Goal: Check status: Check status

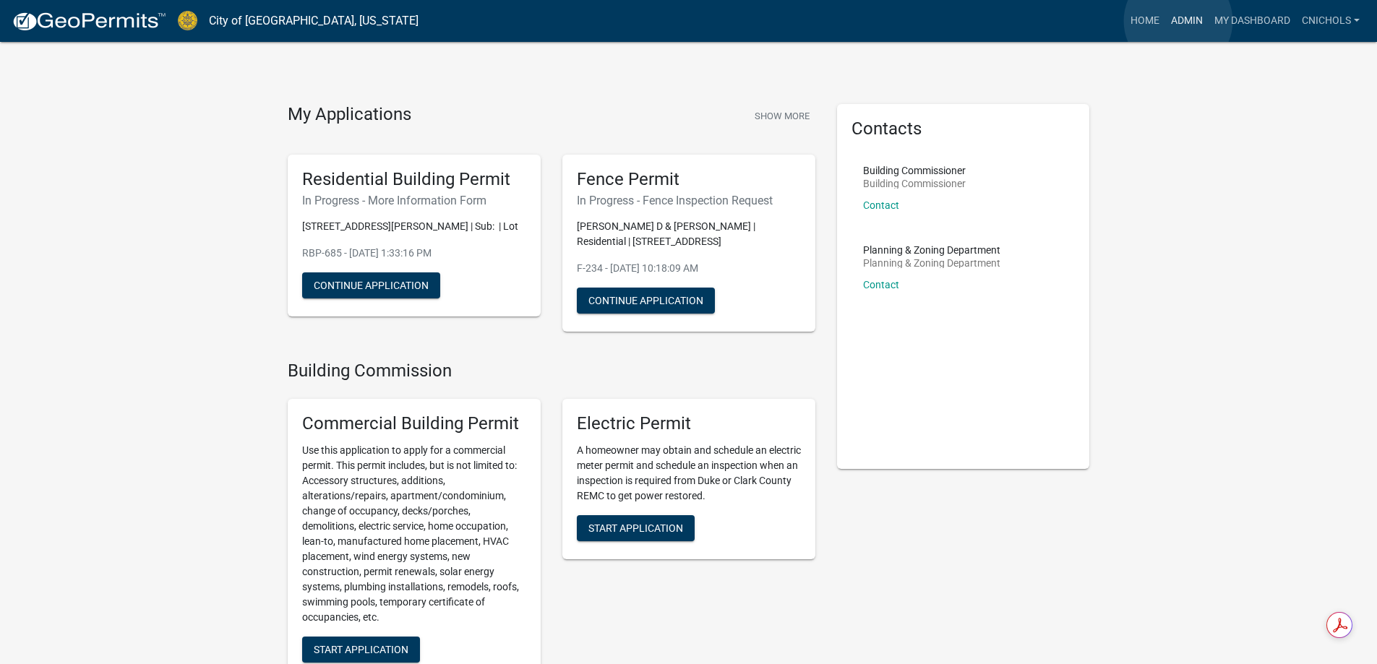
click at [1179, 21] on link "Admin" at bounding box center [1187, 20] width 43 height 27
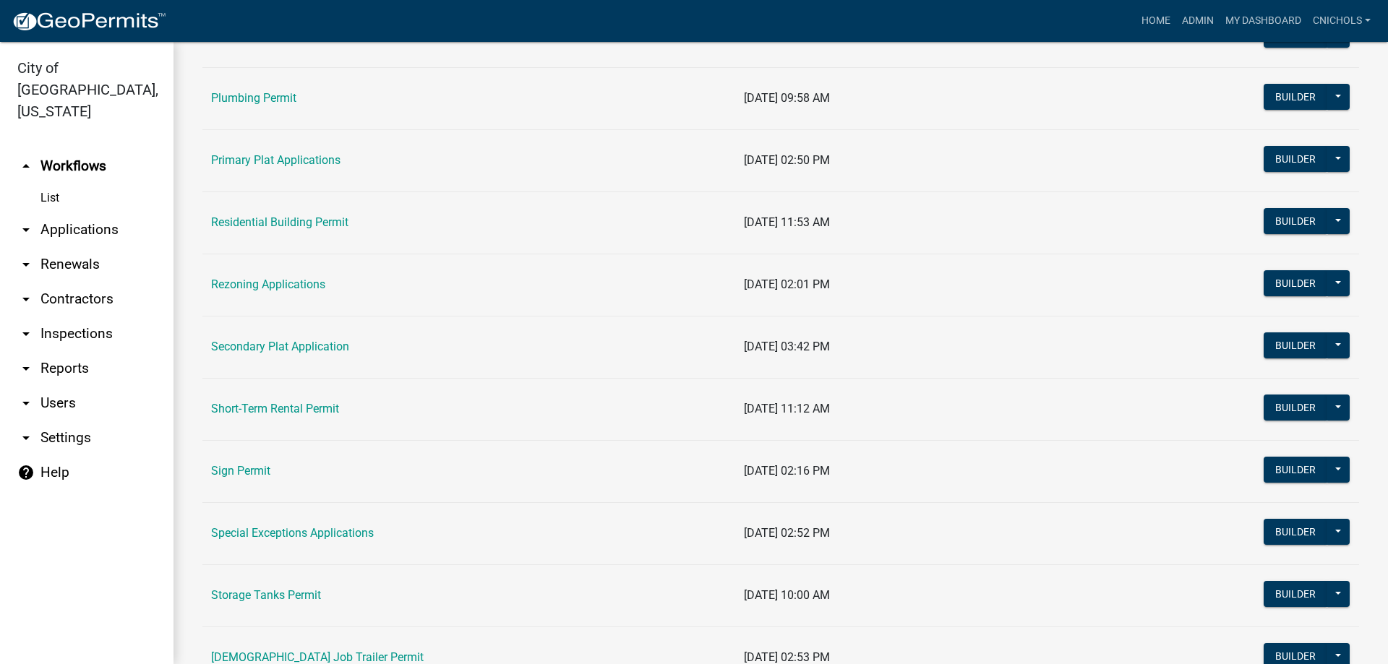
scroll to position [868, 0]
click at [243, 472] on link "Sign Permit" at bounding box center [240, 470] width 59 height 14
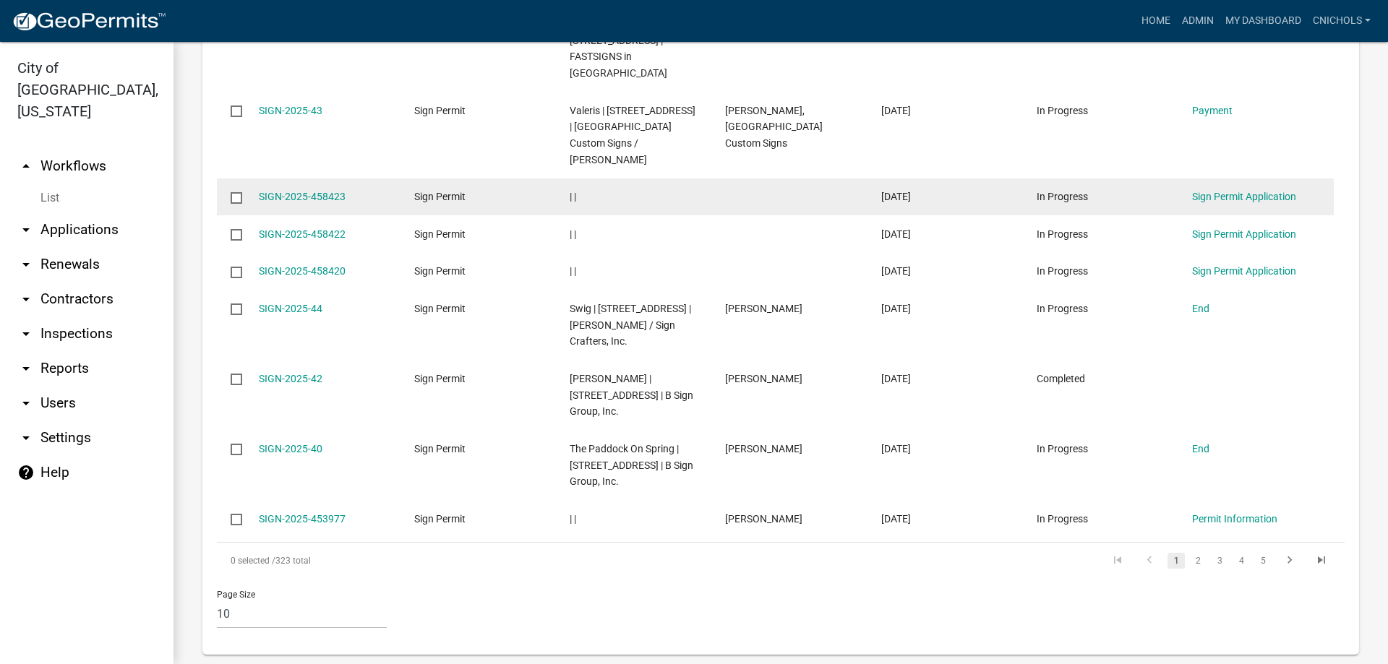
scroll to position [956, 0]
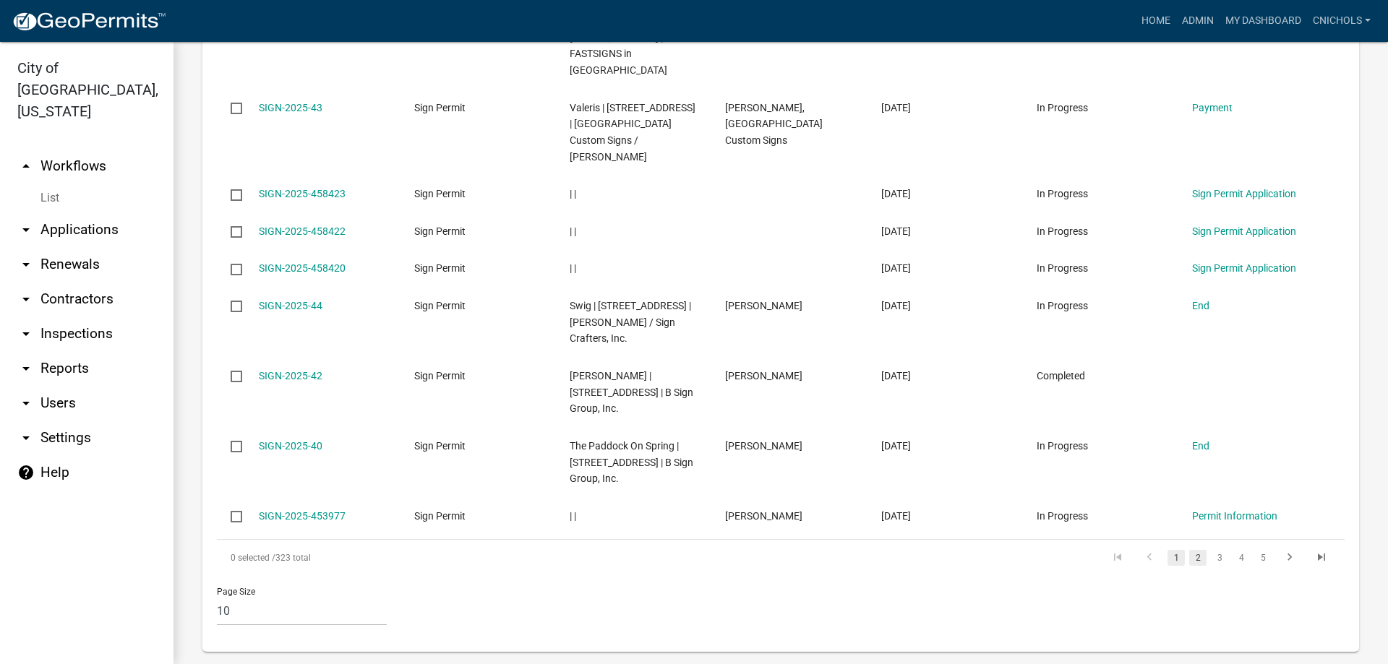
click at [1189, 550] on link "2" at bounding box center [1197, 558] width 17 height 16
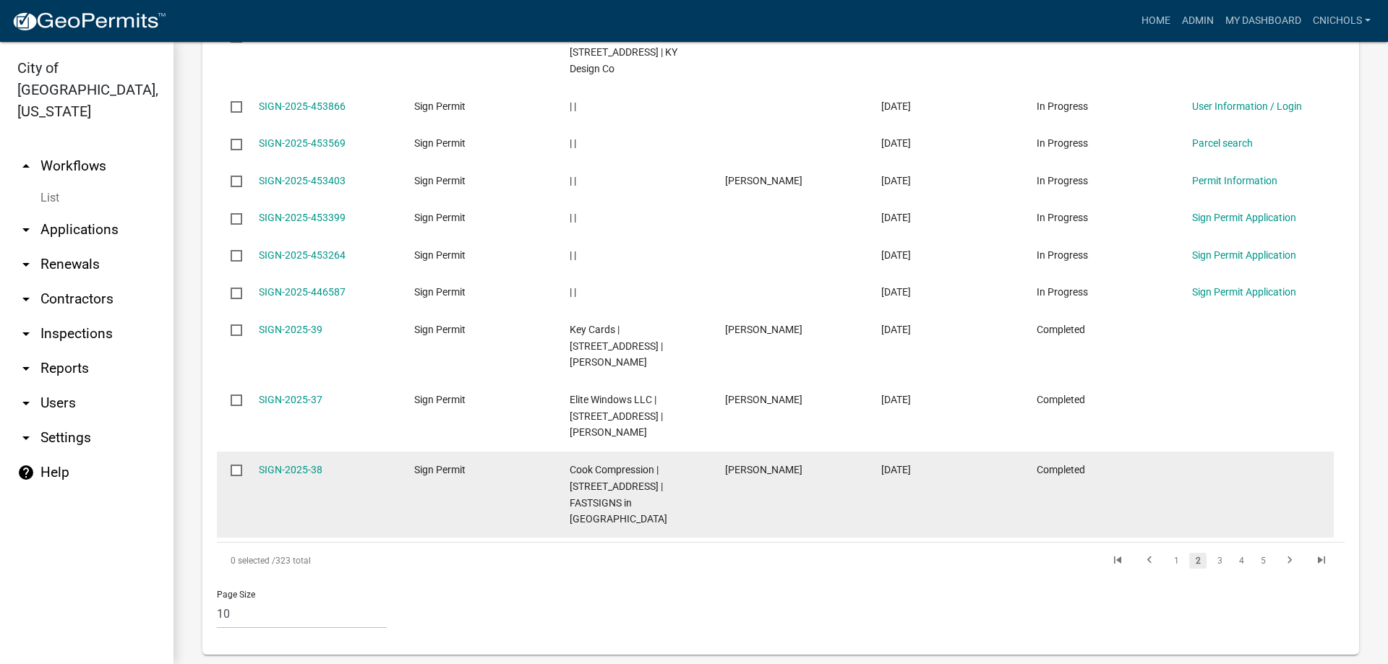
scroll to position [873, 0]
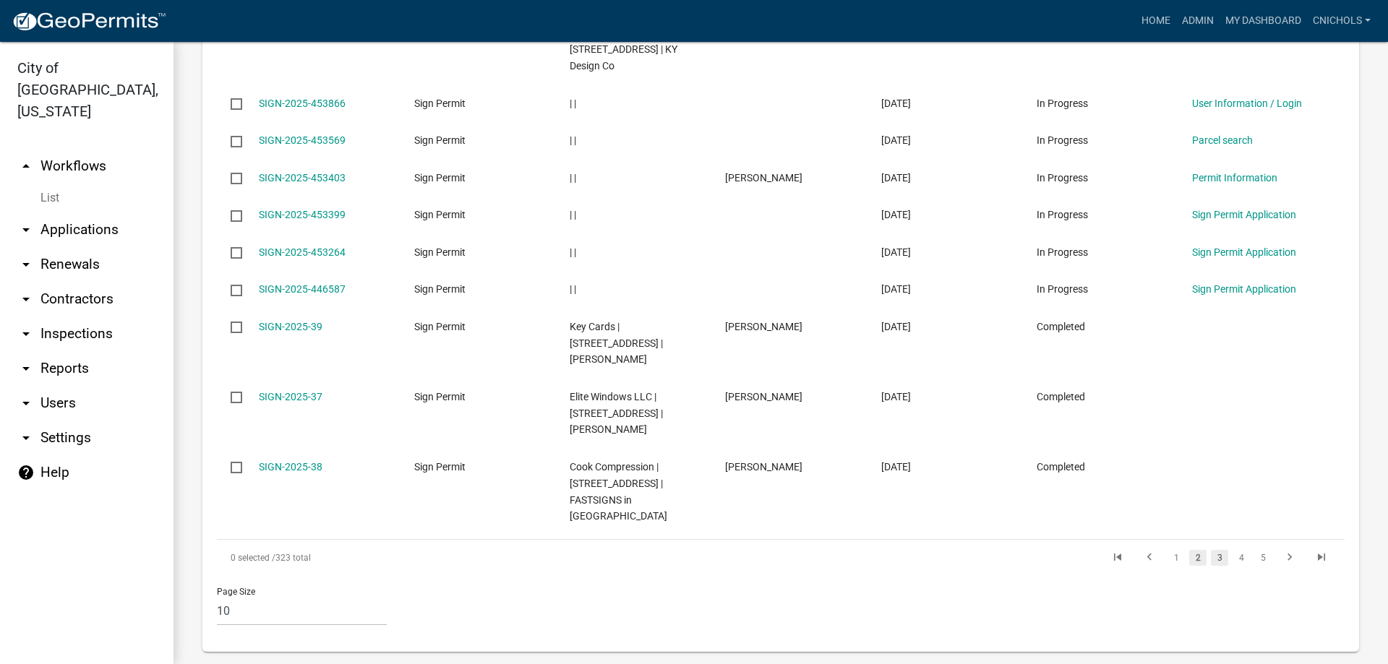
click at [1211, 550] on link "3" at bounding box center [1219, 558] width 17 height 16
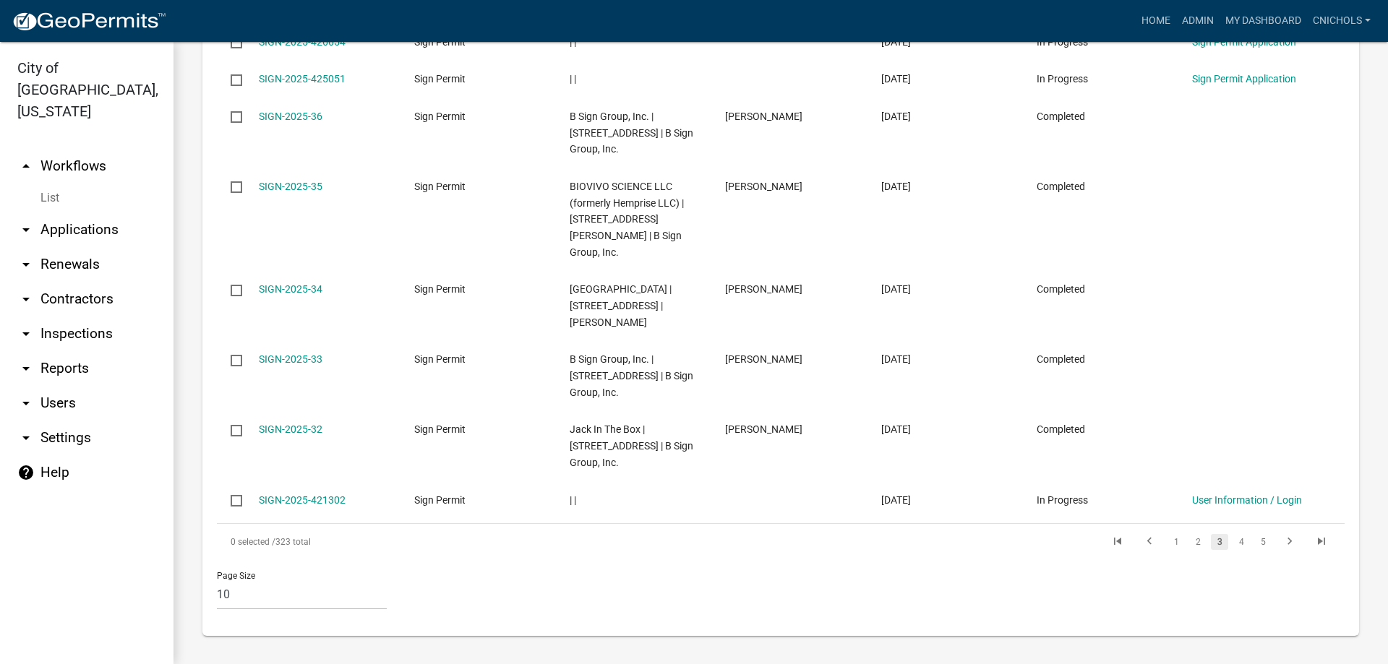
scroll to position [956, 0]
click at [1233, 542] on link "4" at bounding box center [1241, 542] width 17 height 16
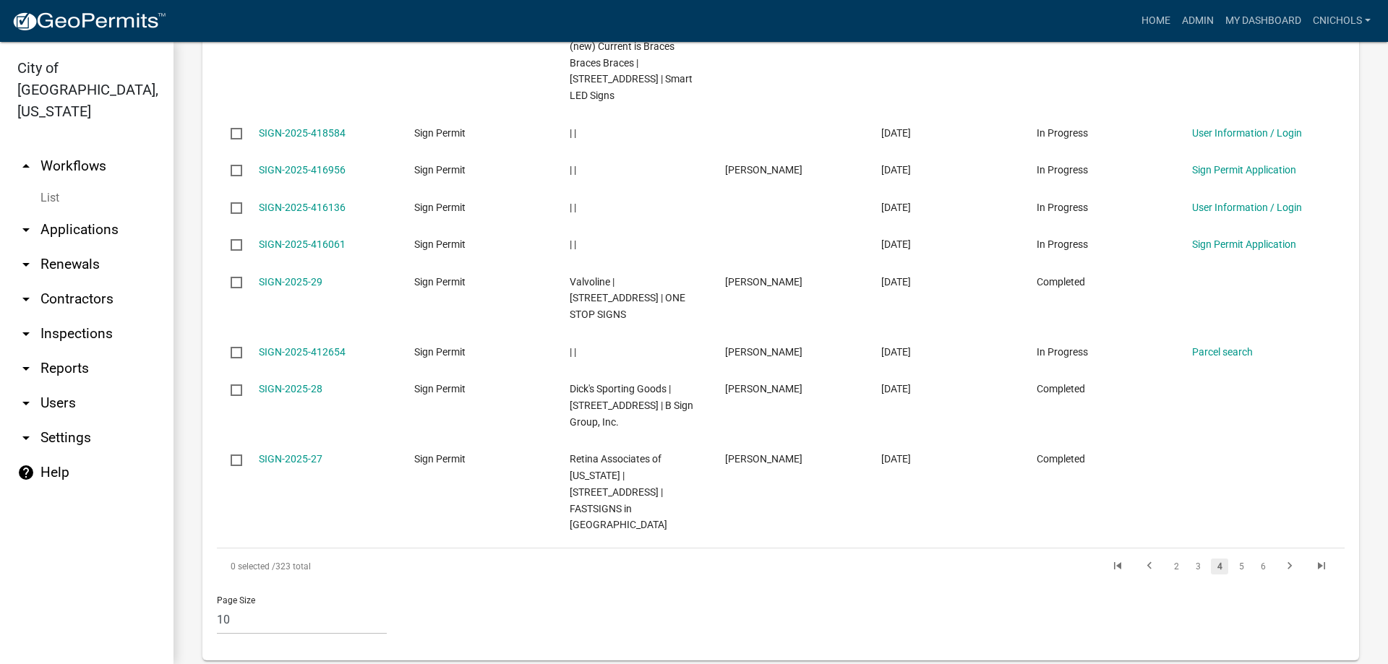
scroll to position [956, 0]
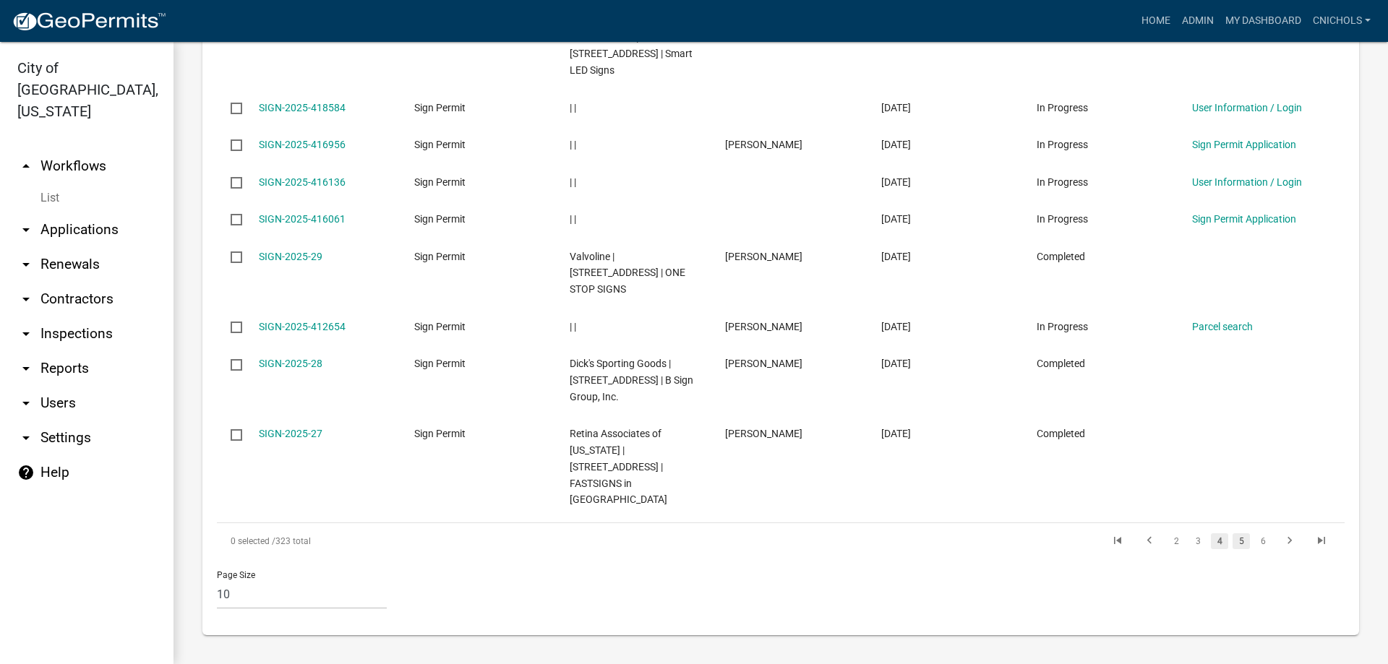
click at [1233, 538] on link "5" at bounding box center [1241, 542] width 17 height 16
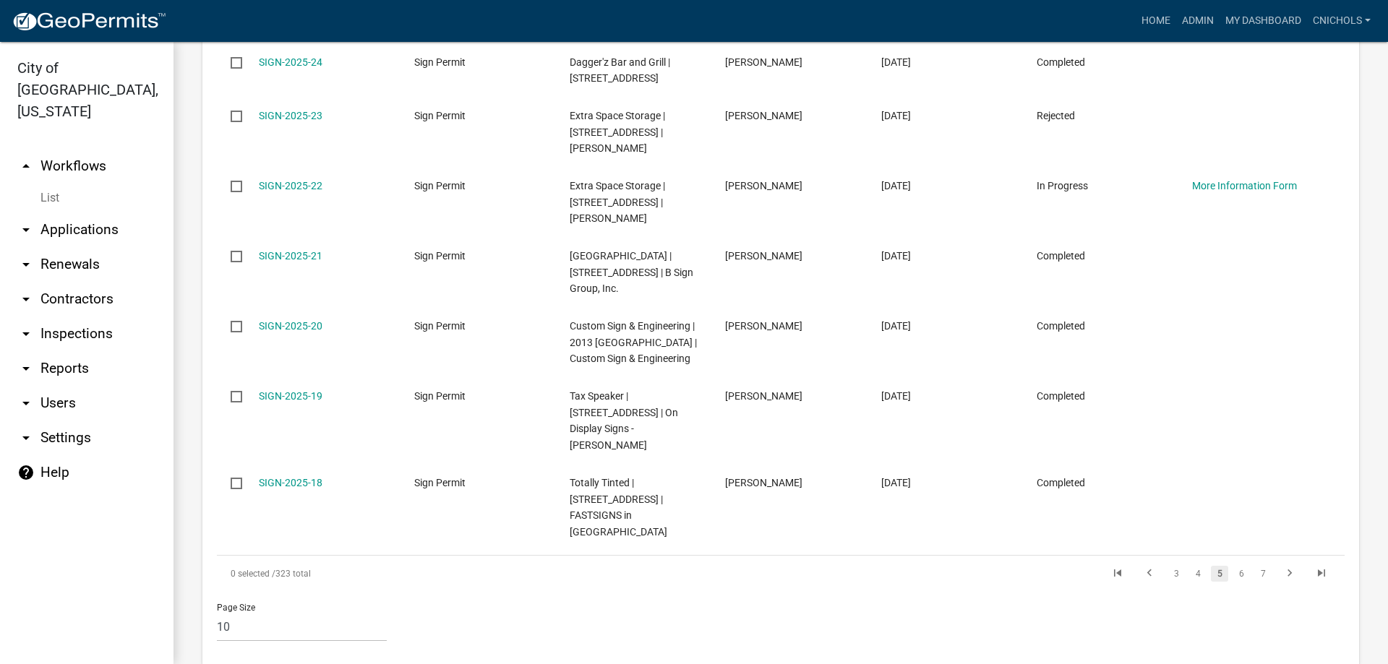
scroll to position [1104, 0]
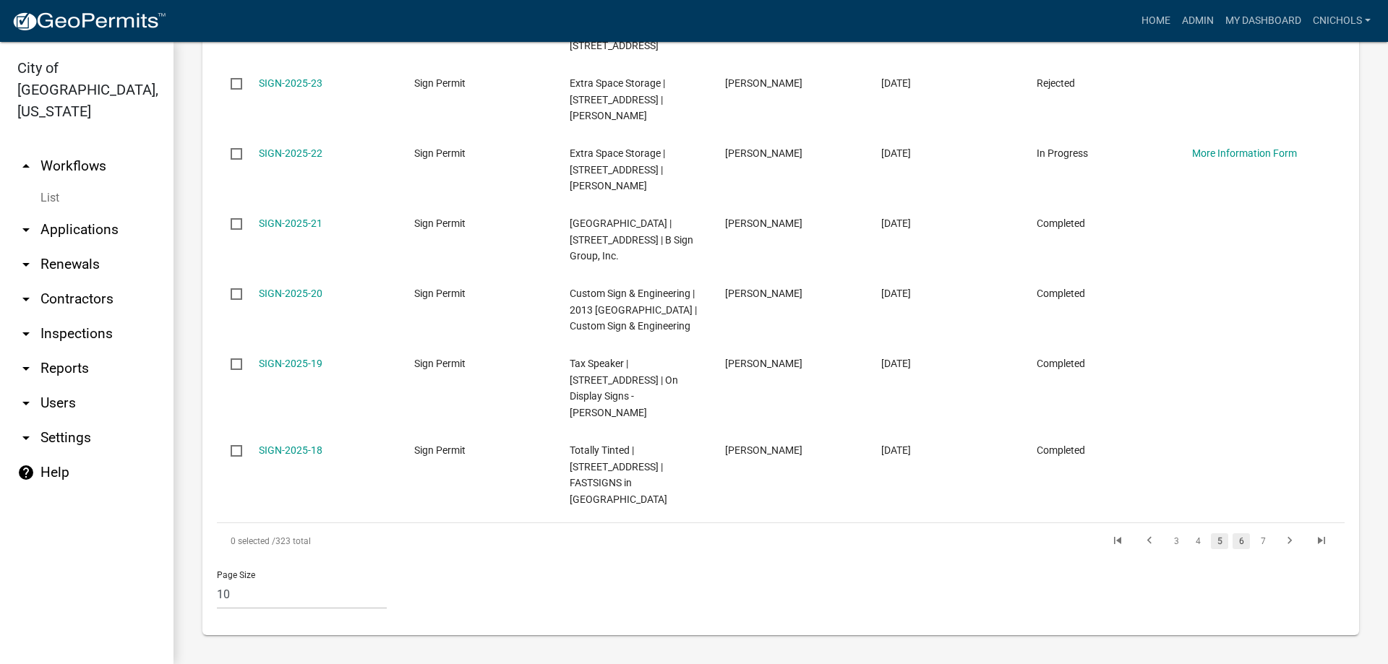
click at [1233, 543] on link "6" at bounding box center [1241, 542] width 17 height 16
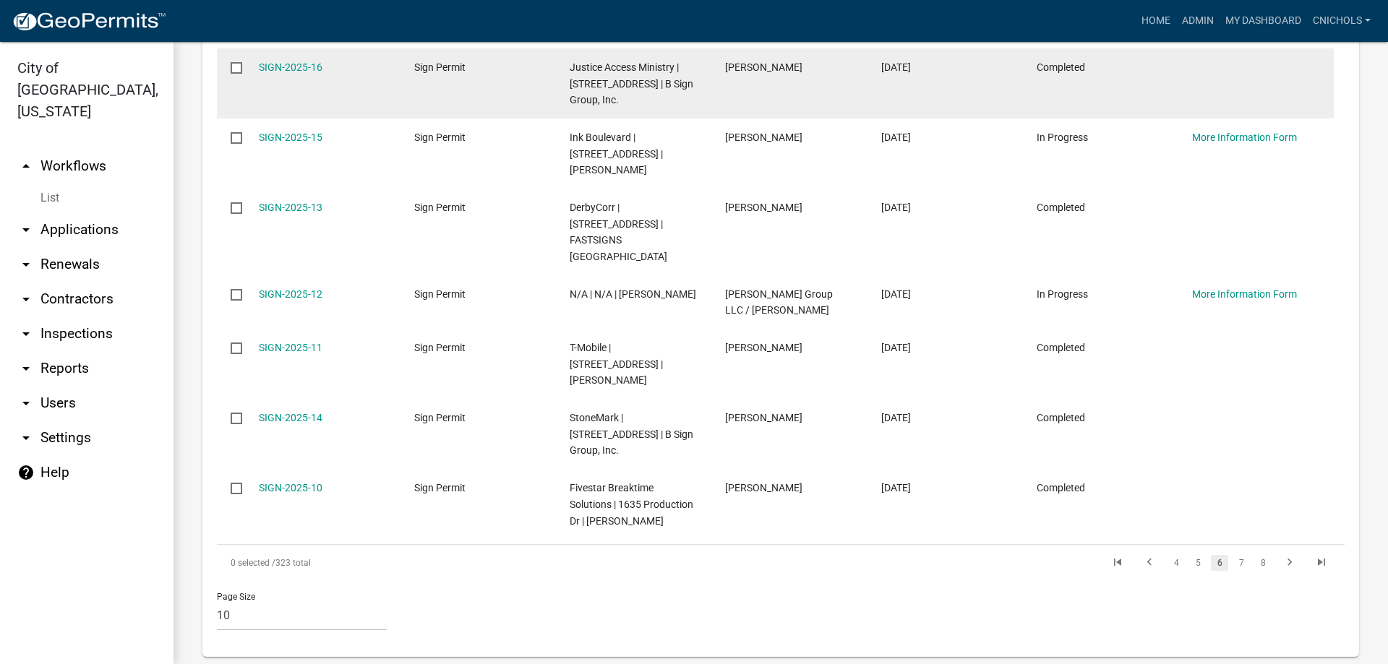
scroll to position [989, 0]
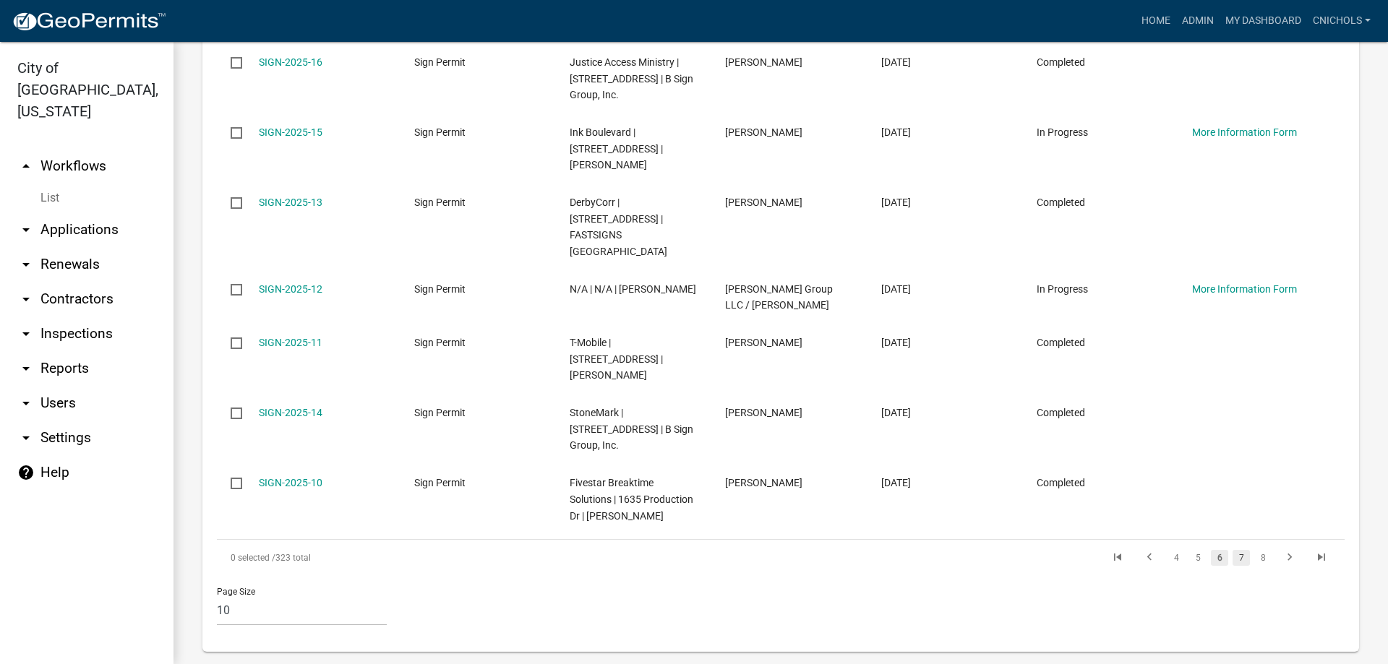
click at [1233, 550] on link "7" at bounding box center [1241, 558] width 17 height 16
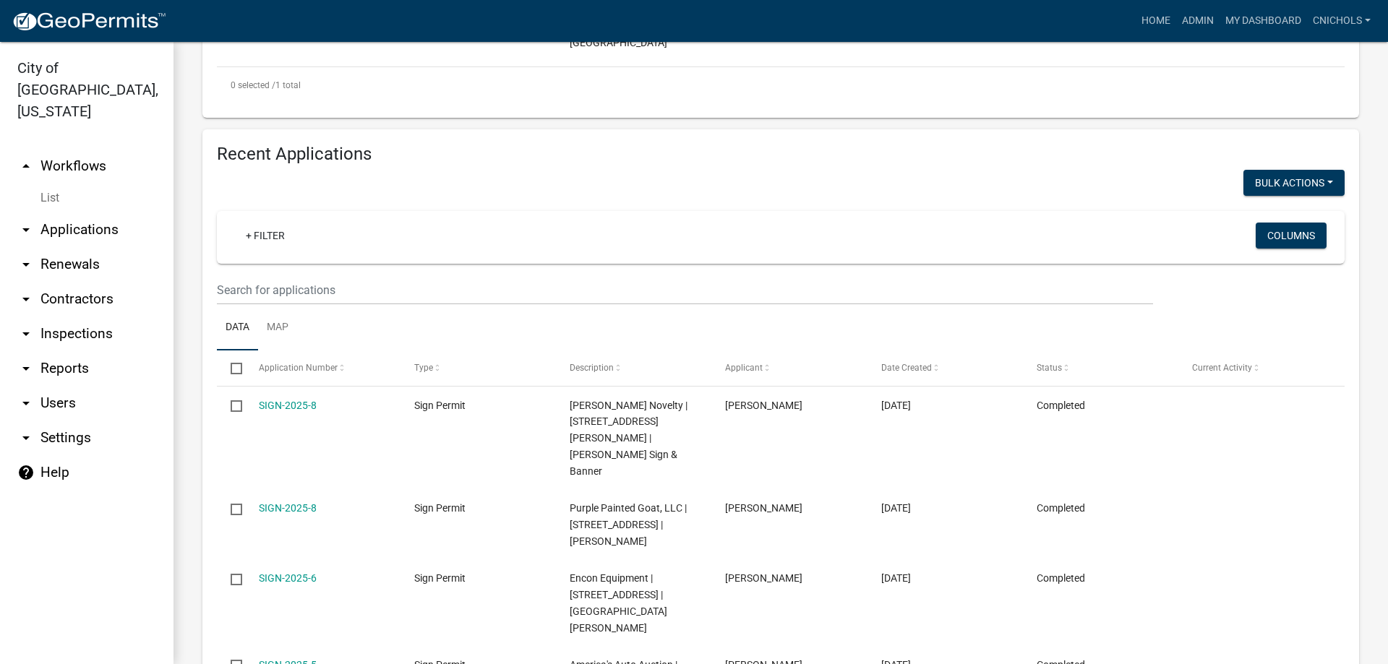
scroll to position [269, 0]
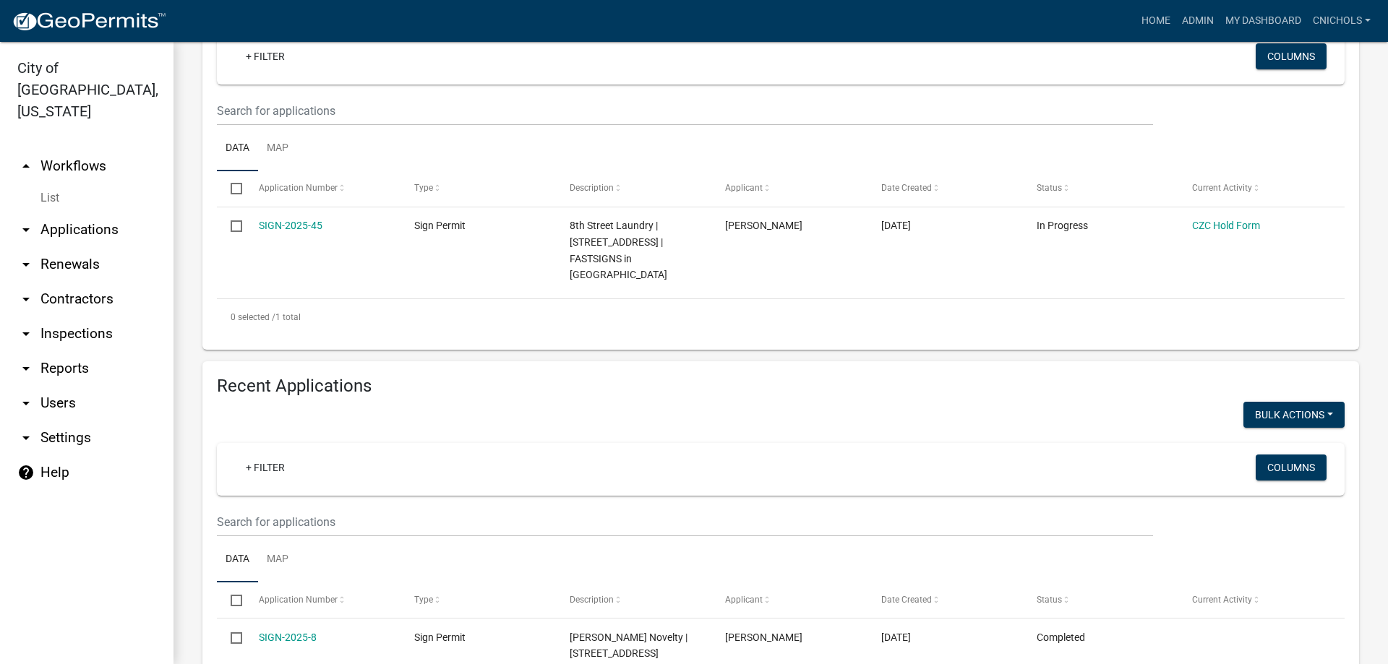
click at [58, 149] on link "arrow_drop_up Workflows" at bounding box center [87, 166] width 174 height 35
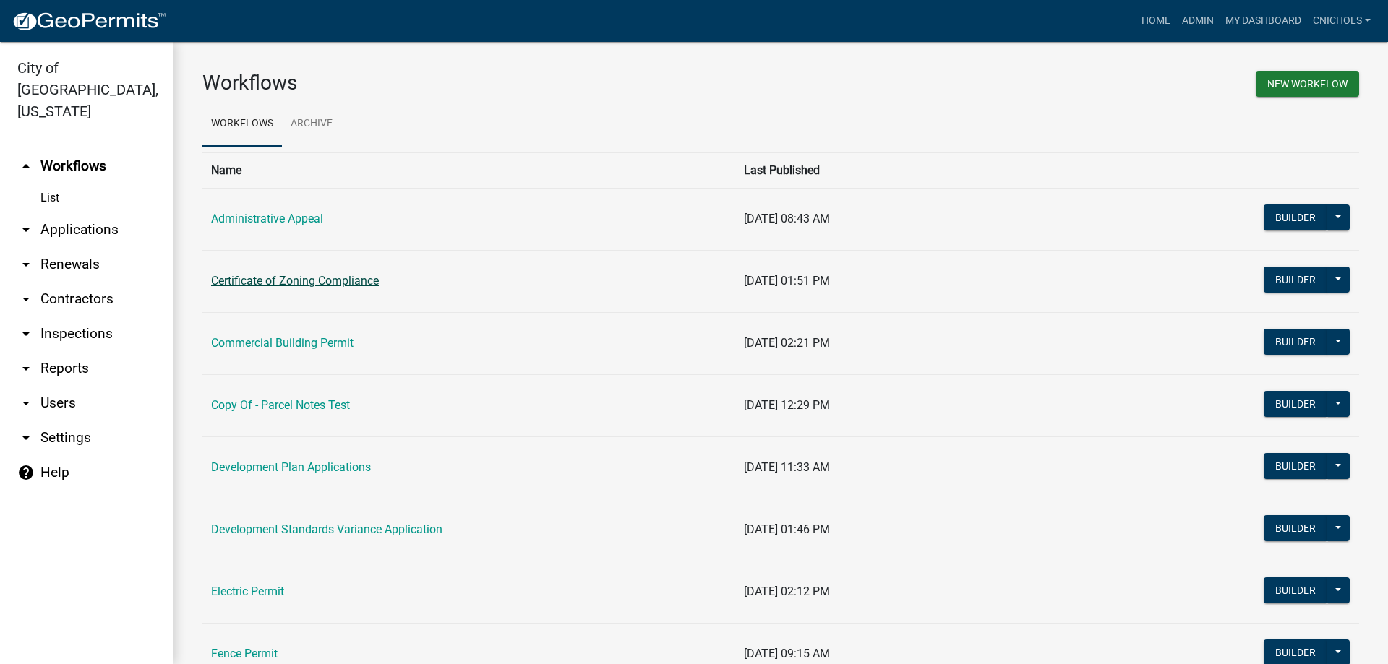
click at [291, 281] on link "Certificate of Zoning Compliance" at bounding box center [295, 281] width 168 height 14
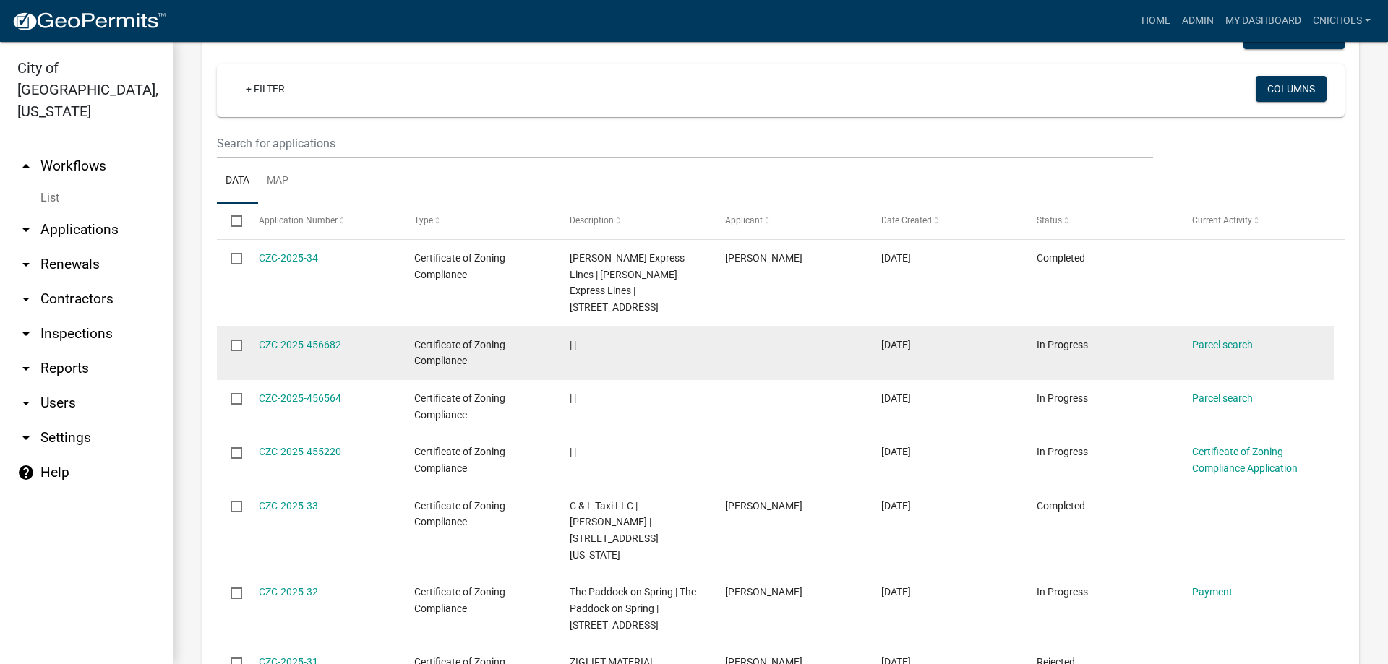
scroll to position [578, 0]
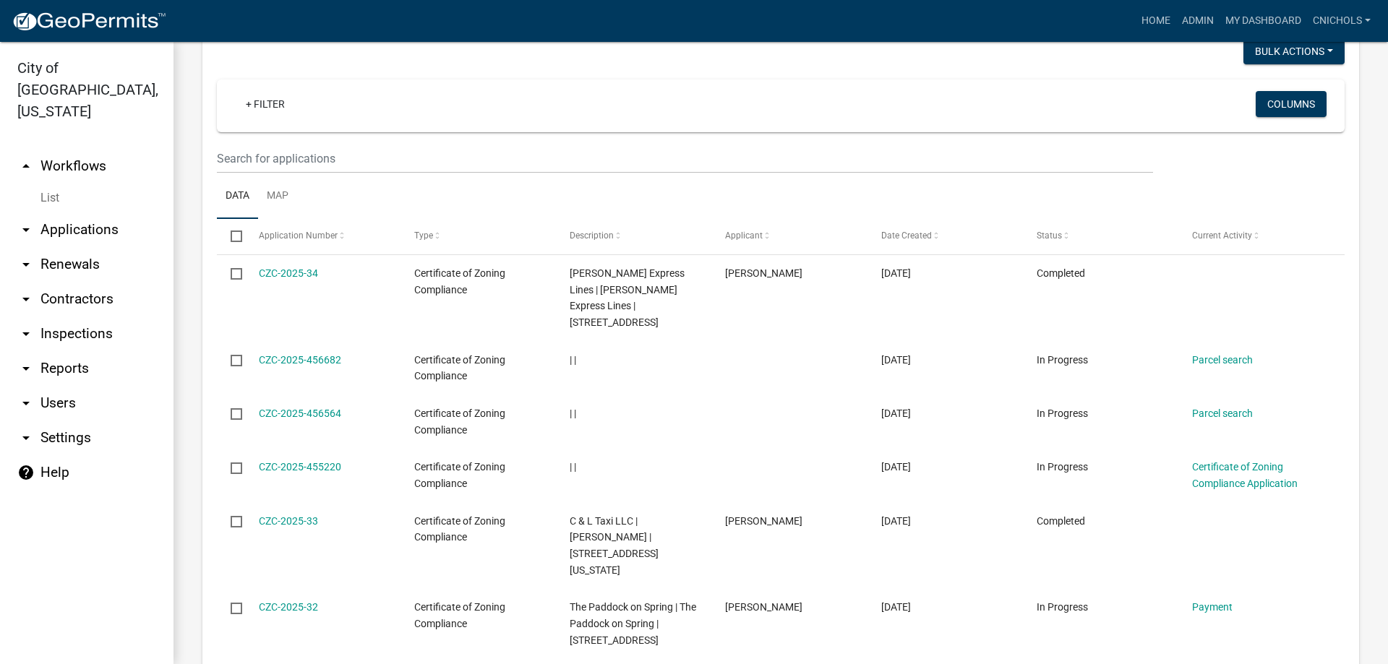
click at [67, 149] on link "arrow_drop_up Workflows" at bounding box center [87, 166] width 174 height 35
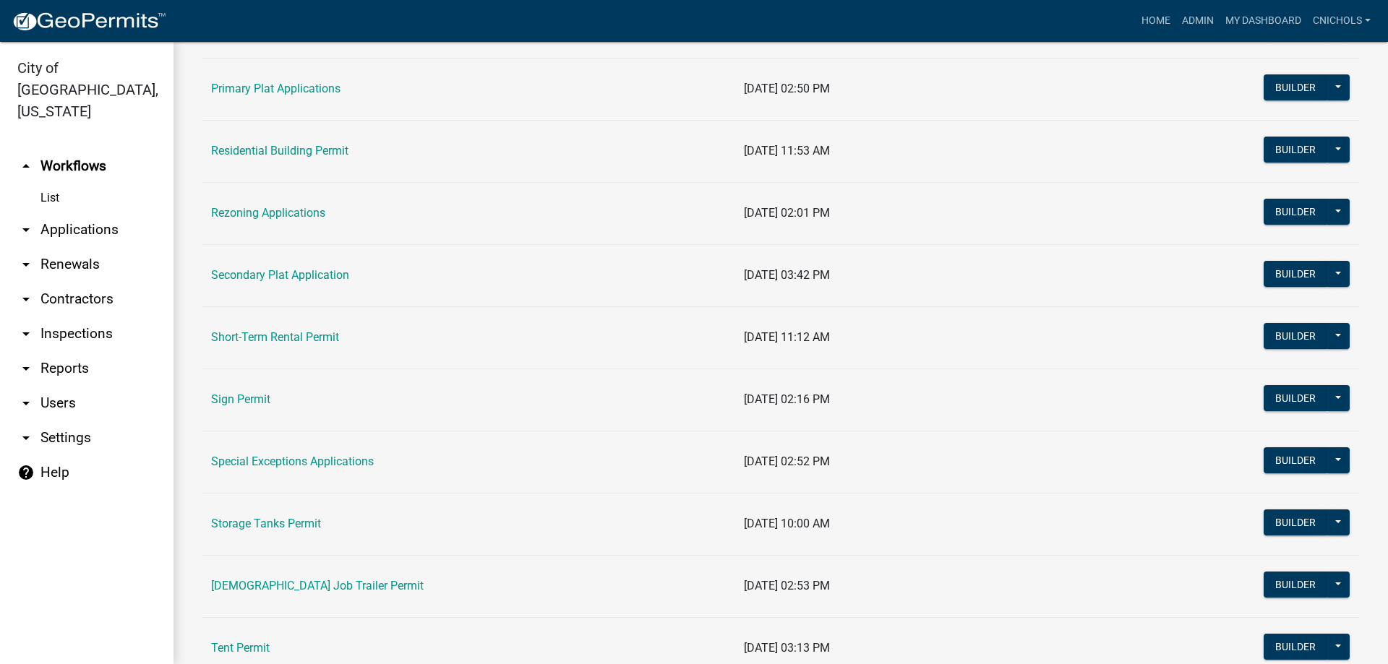
scroll to position [940, 0]
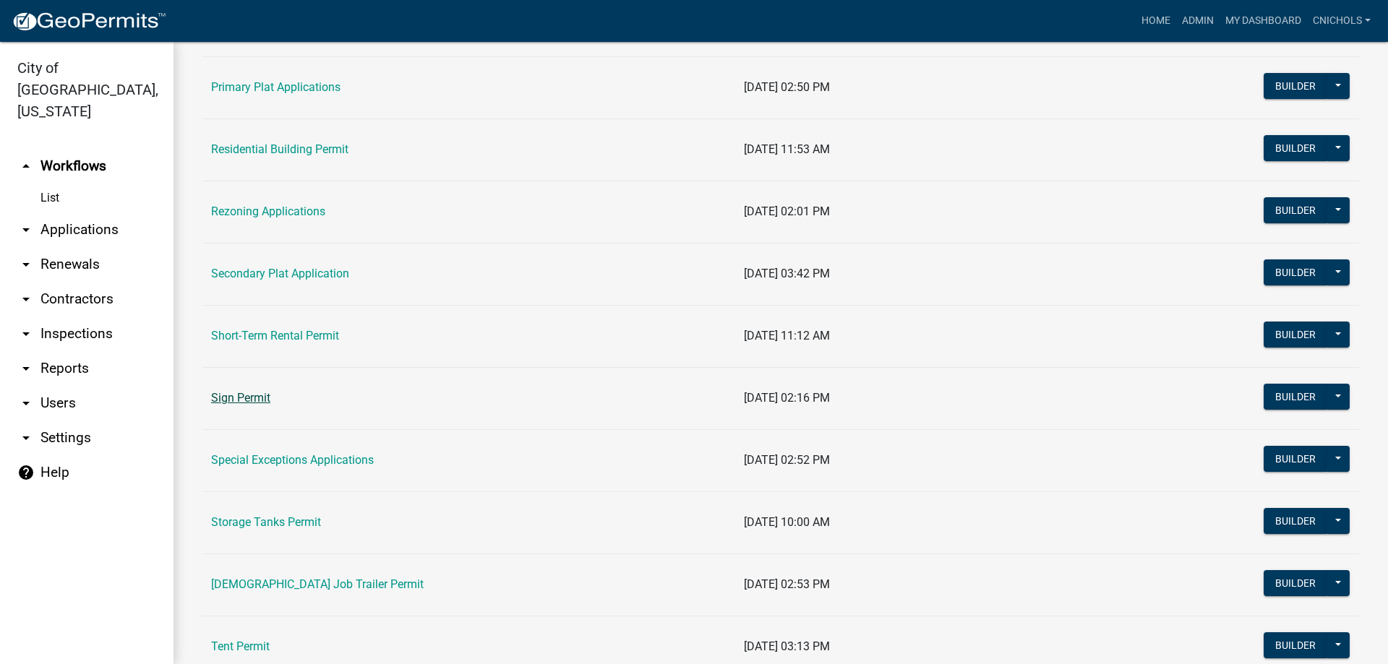
drag, startPoint x: 221, startPoint y: 398, endPoint x: 237, endPoint y: 400, distance: 16.8
click at [222, 398] on link "Sign Permit" at bounding box center [240, 398] width 59 height 14
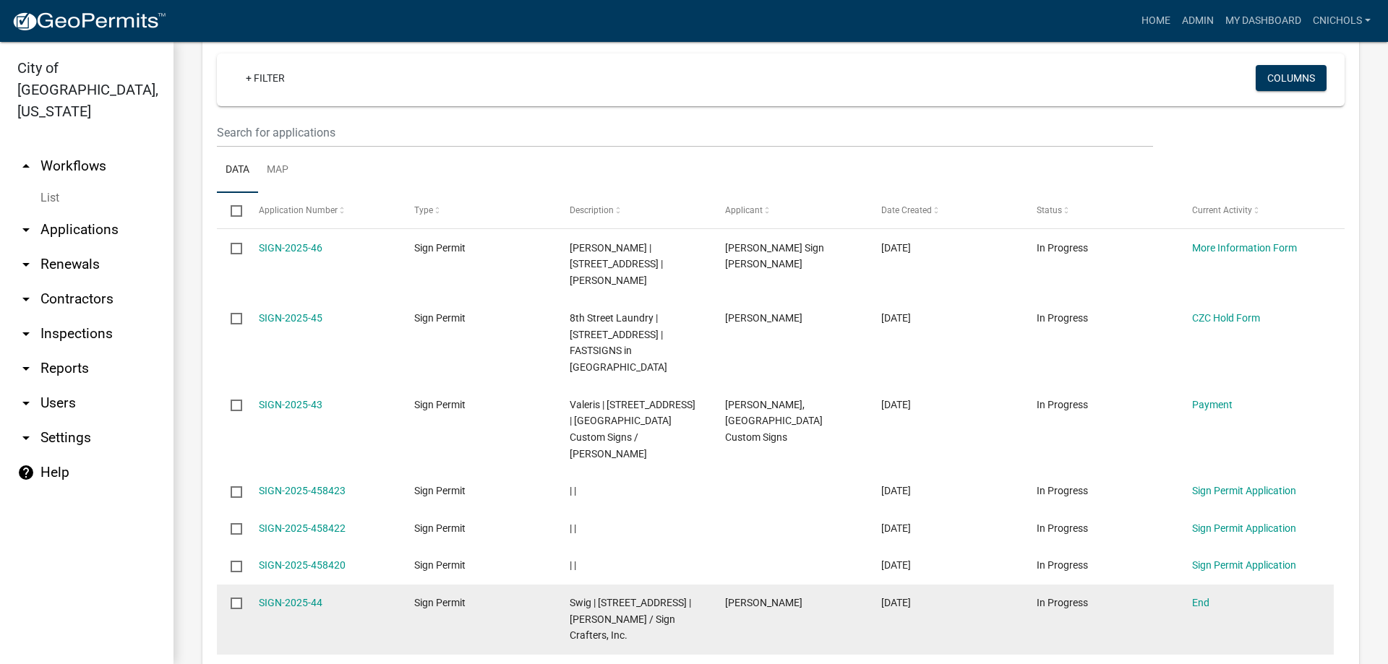
scroll to position [868, 0]
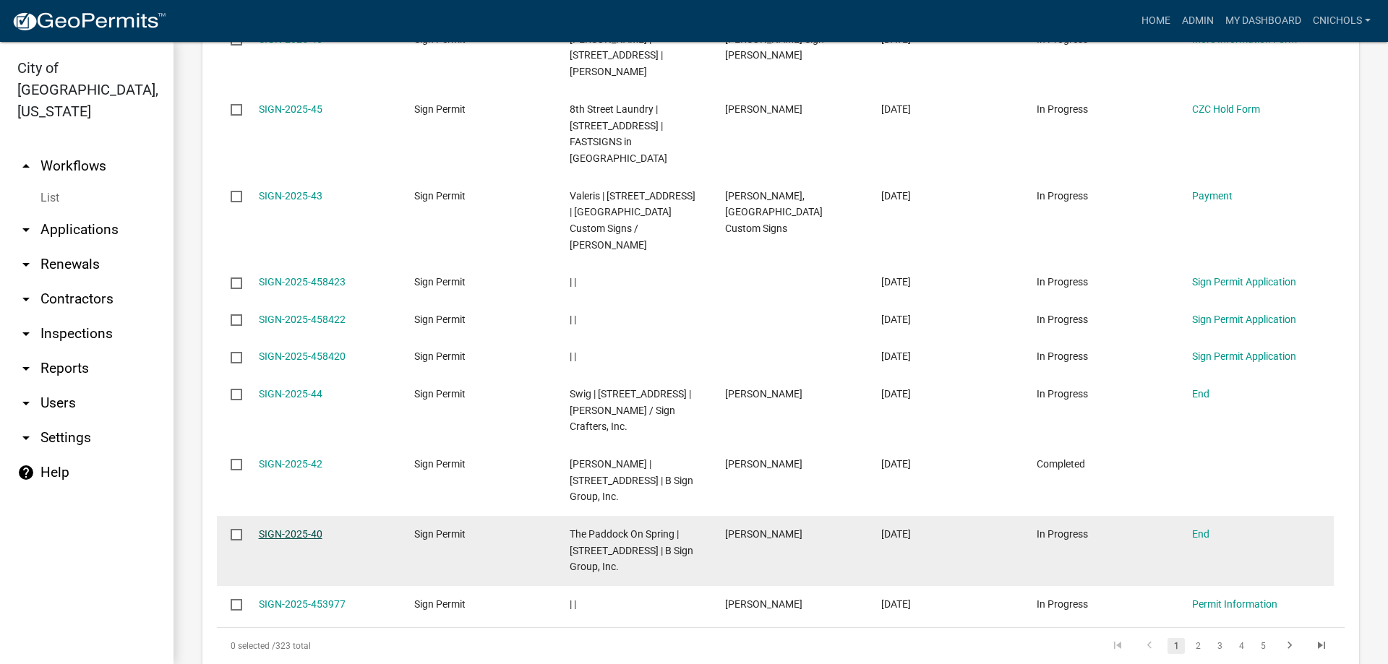
click at [309, 529] on link "SIGN-2025-40" at bounding box center [291, 535] width 64 height 12
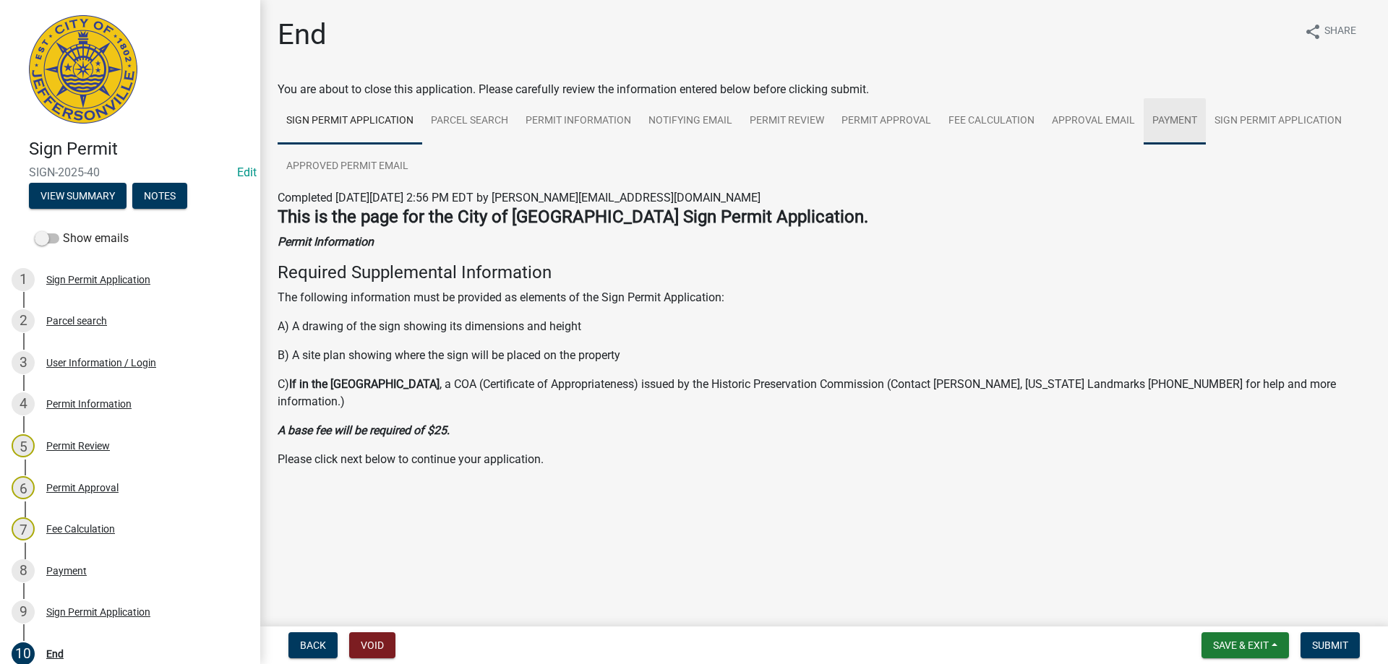
click at [1165, 119] on link "Payment" at bounding box center [1175, 121] width 62 height 46
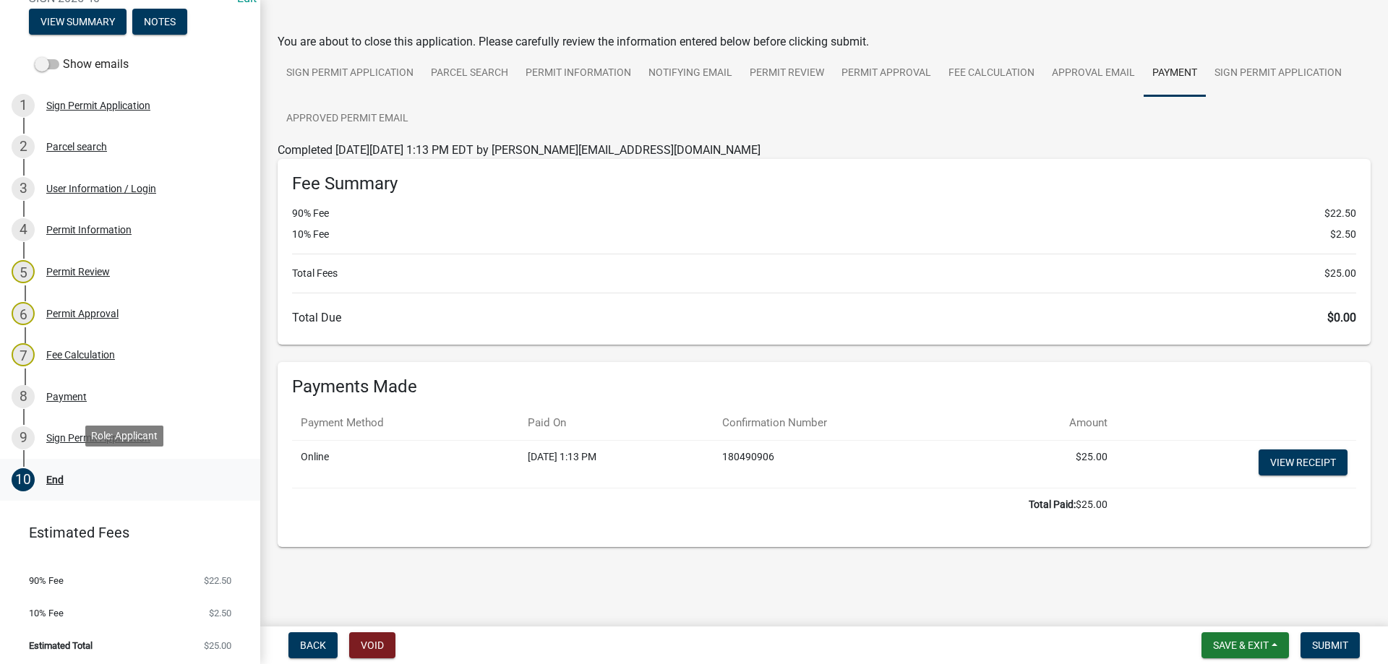
scroll to position [178, 0]
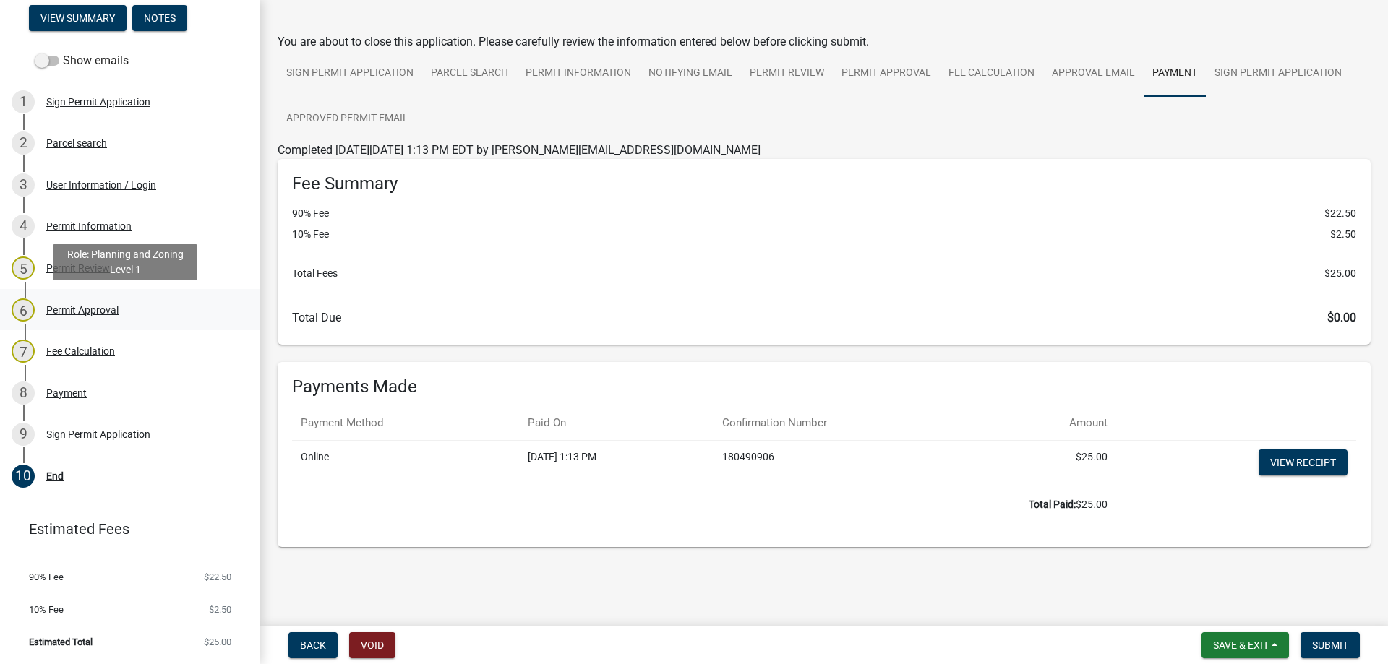
click at [53, 307] on div "Permit Approval" at bounding box center [82, 310] width 72 height 10
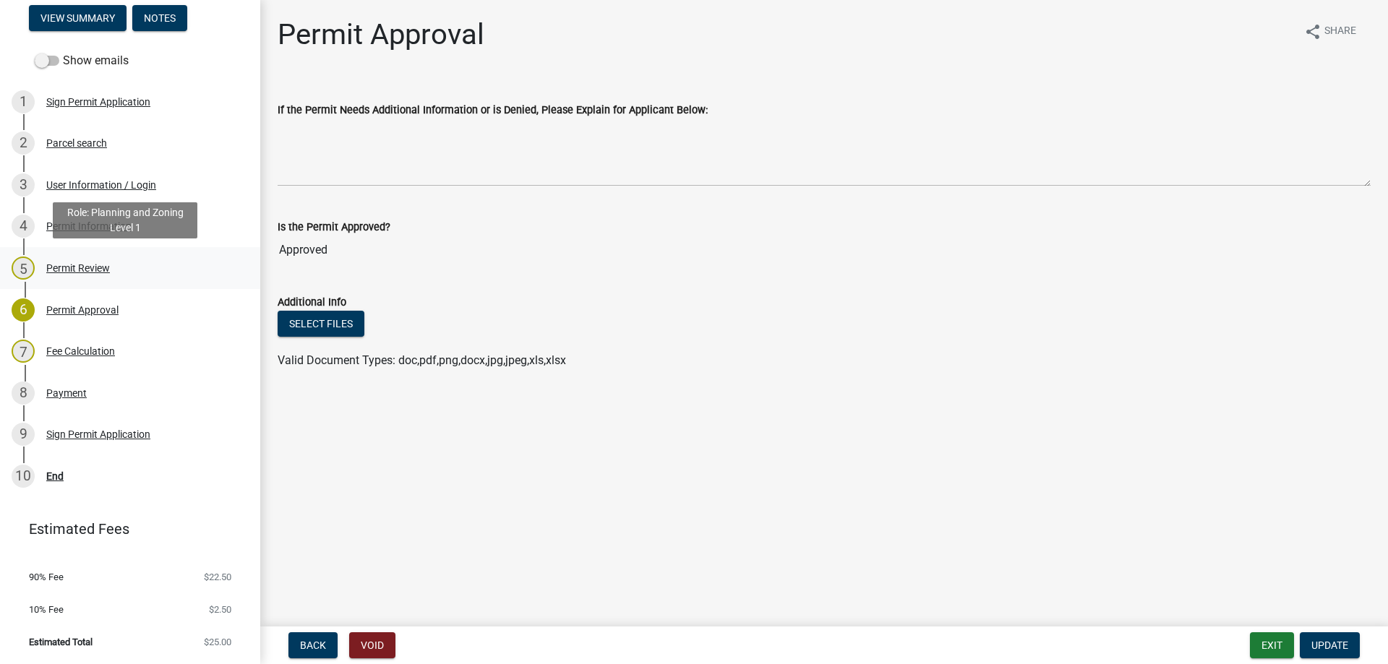
click at [81, 267] on div "Permit Review" at bounding box center [78, 268] width 64 height 10
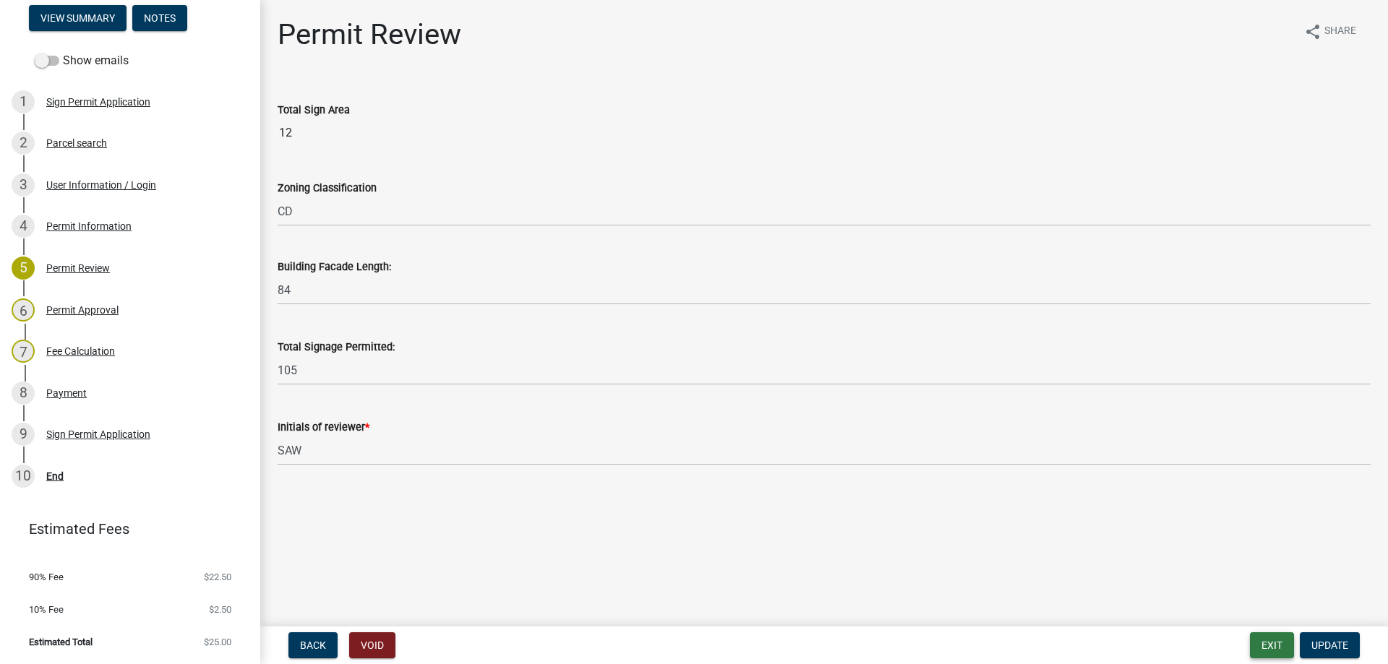
click at [1268, 647] on button "Exit" at bounding box center [1272, 646] width 44 height 26
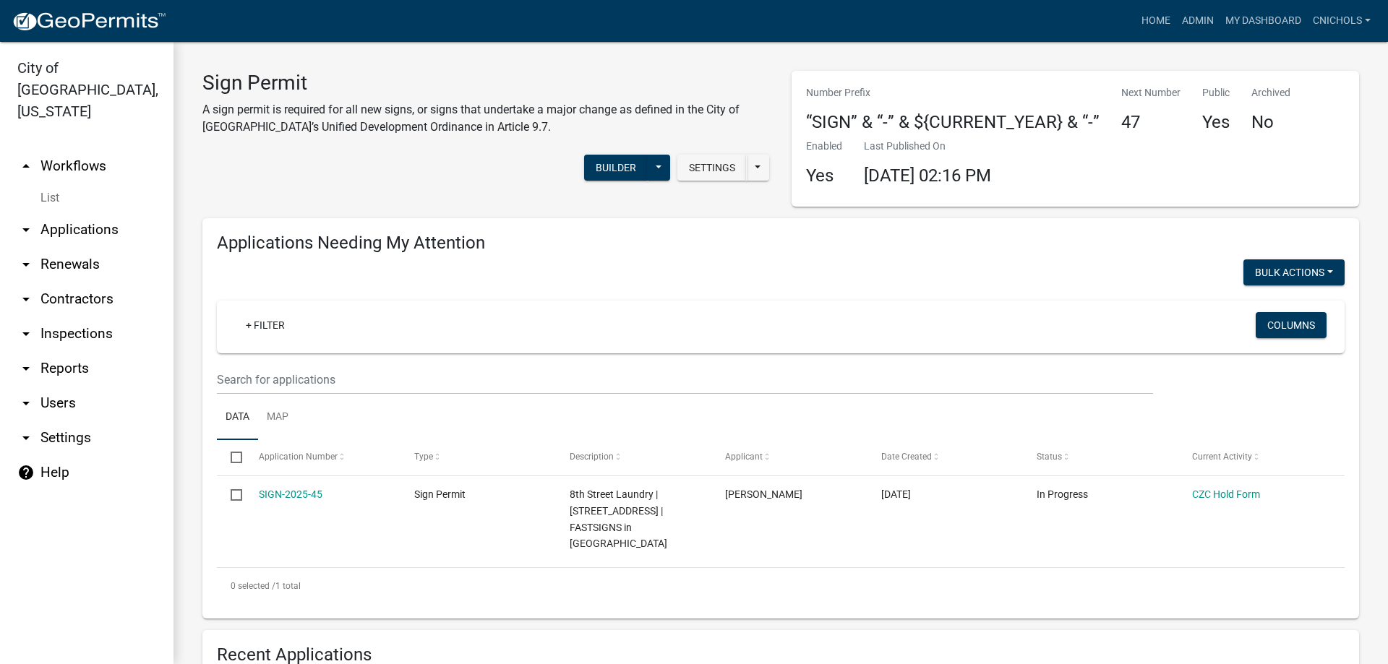
click at [83, 149] on link "arrow_drop_up Workflows" at bounding box center [87, 166] width 174 height 35
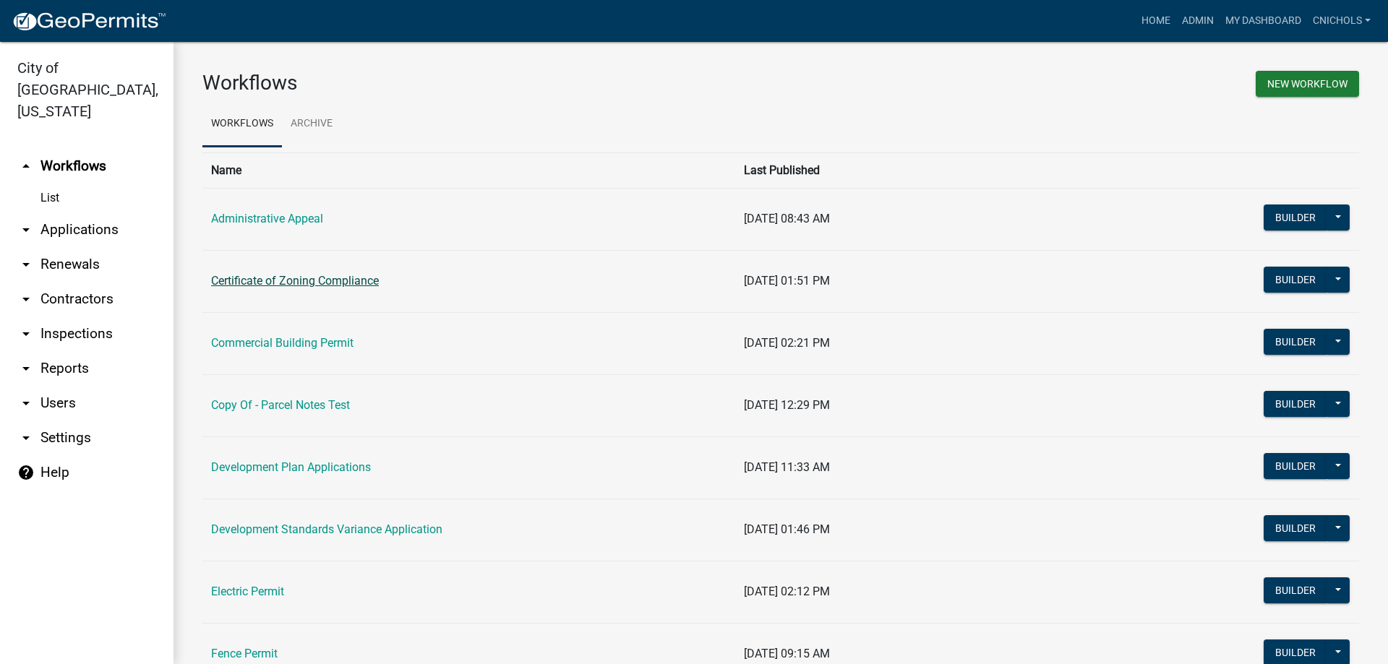
click at [268, 283] on link "Certificate of Zoning Compliance" at bounding box center [295, 281] width 168 height 14
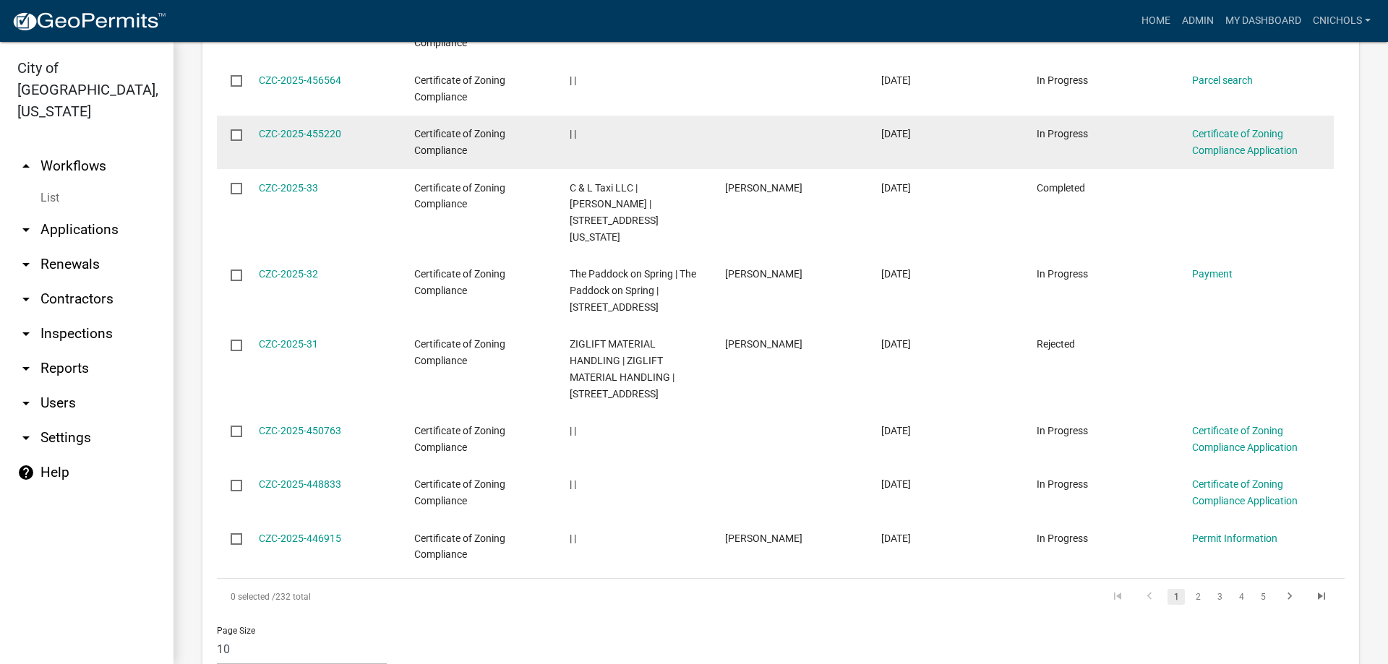
scroll to position [940, 0]
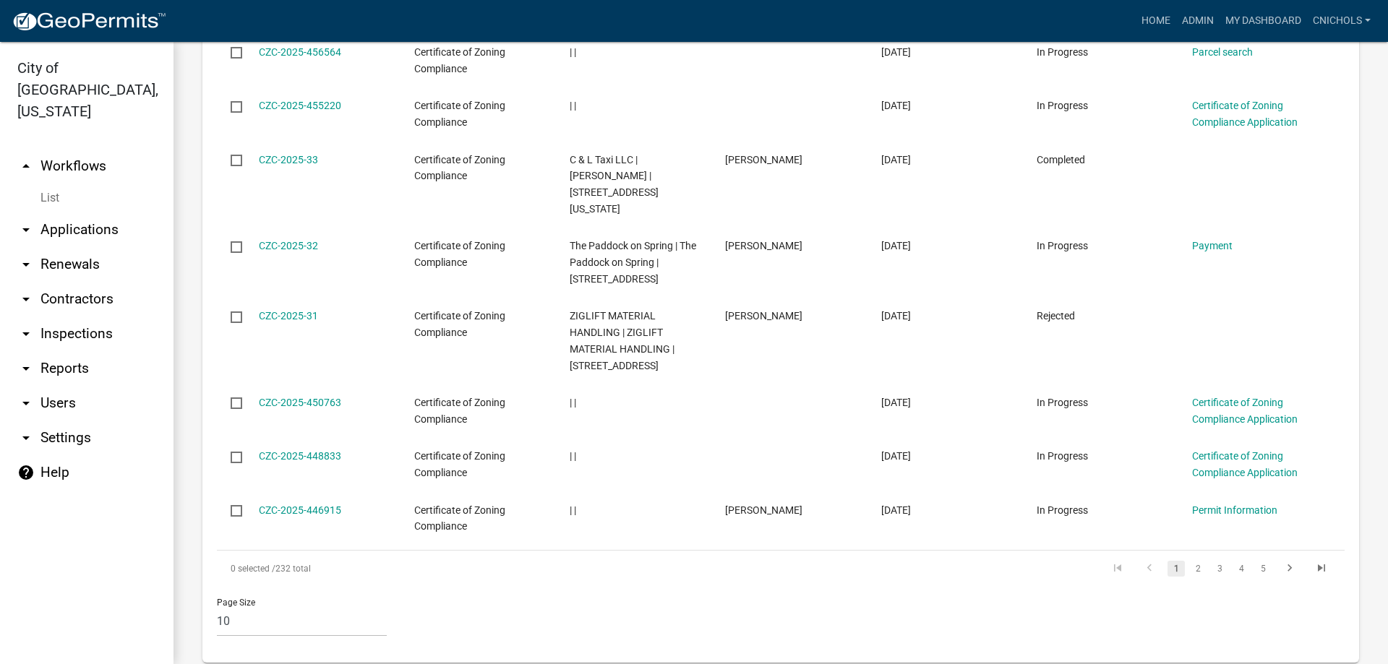
click at [75, 149] on link "arrow_drop_up Workflows" at bounding box center [87, 166] width 174 height 35
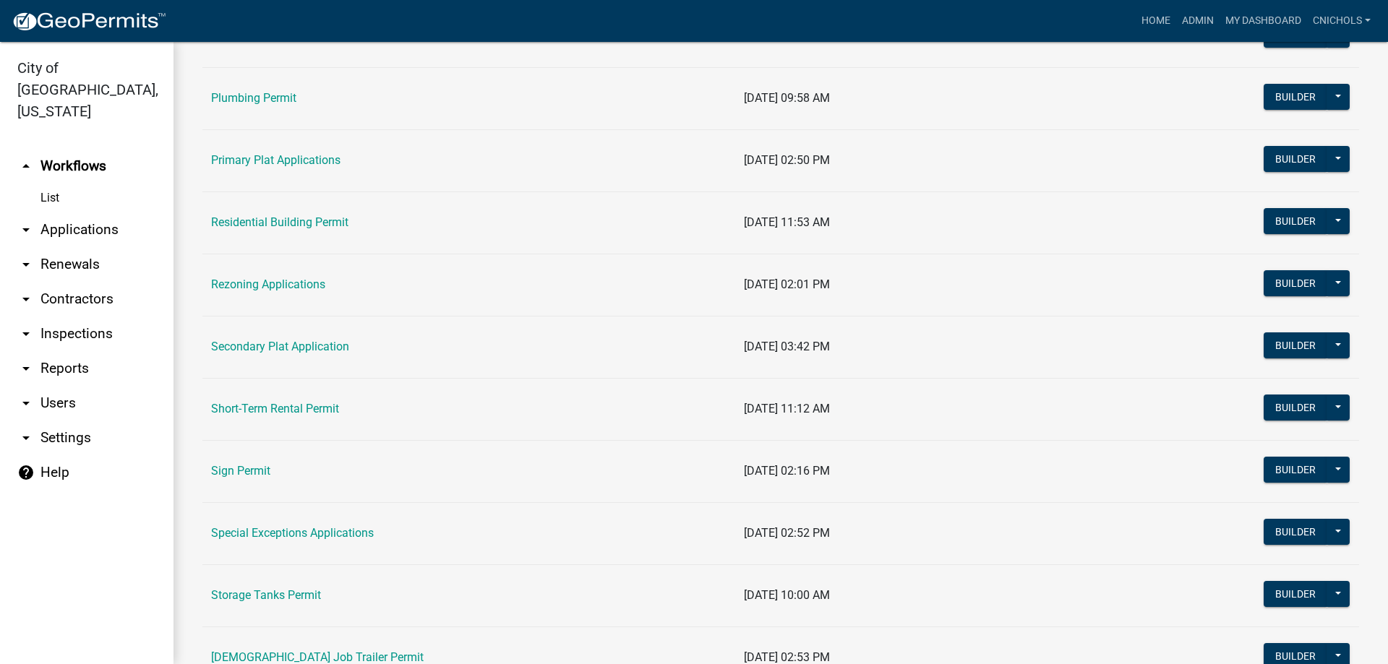
scroll to position [868, 0]
click at [239, 468] on link "Sign Permit" at bounding box center [240, 470] width 59 height 14
